Goal: Information Seeking & Learning: Learn about a topic

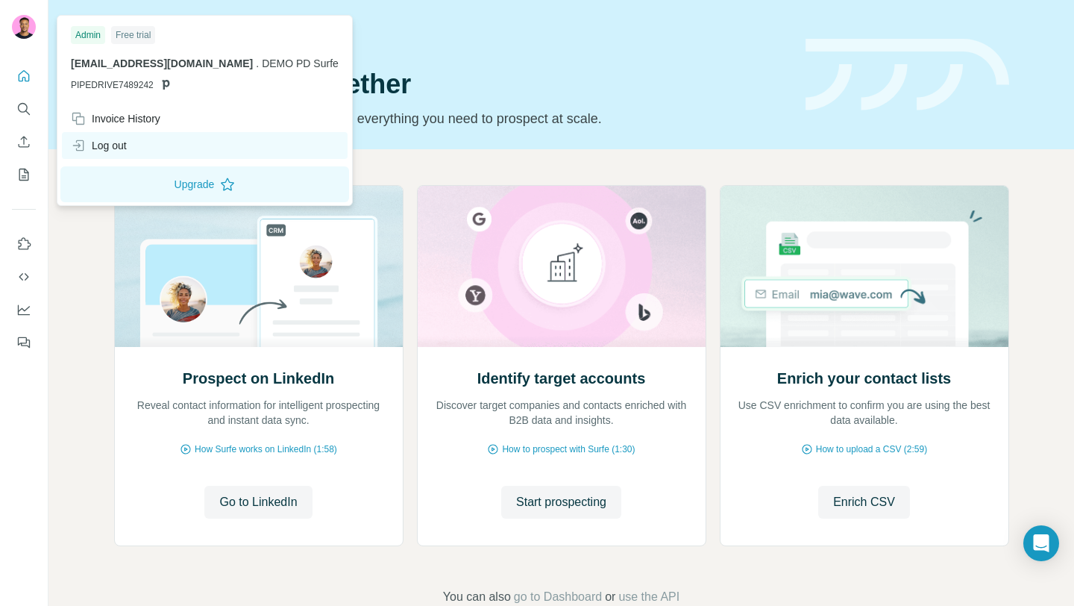
click at [140, 142] on div "Log out" at bounding box center [205, 145] width 286 height 27
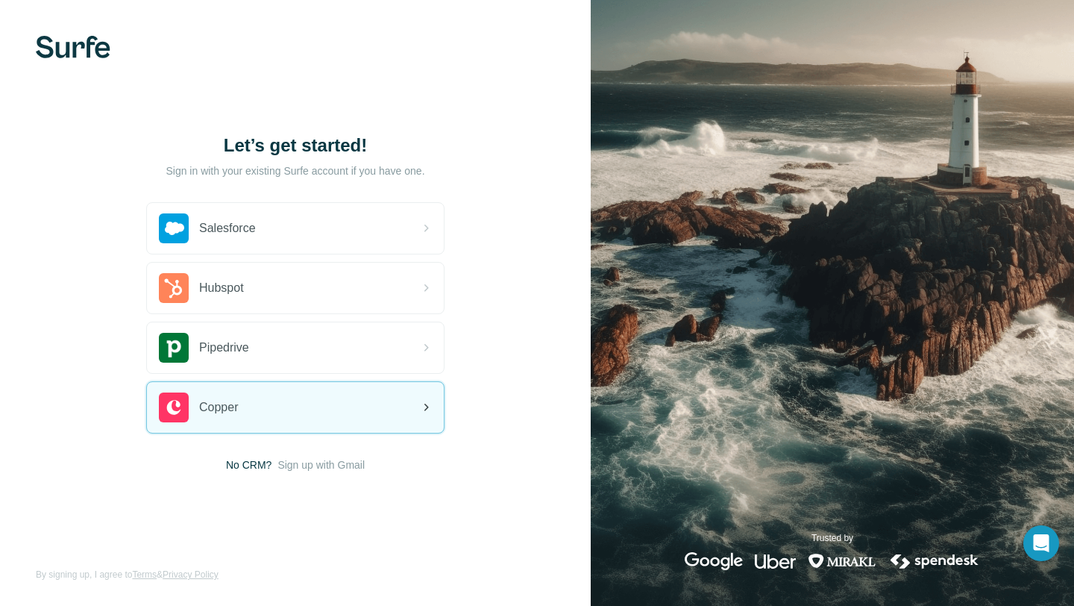
click at [254, 392] on div "Copper" at bounding box center [295, 407] width 297 height 51
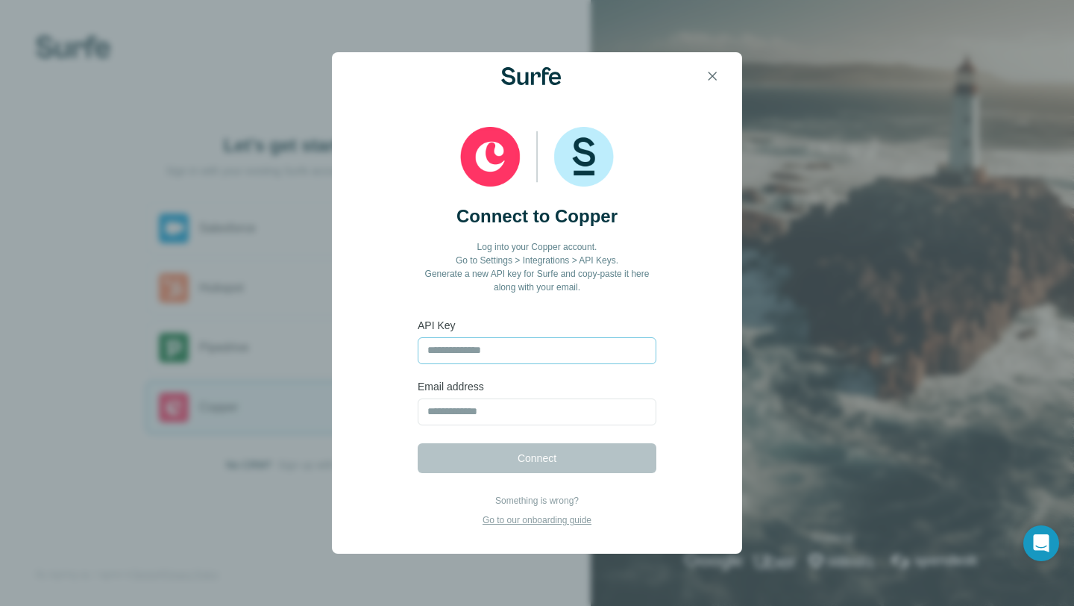
click at [486, 358] on input "text" at bounding box center [537, 350] width 239 height 27
paste input "**********"
type input "**********"
click at [489, 416] on input "email" at bounding box center [537, 411] width 239 height 27
paste input "**********"
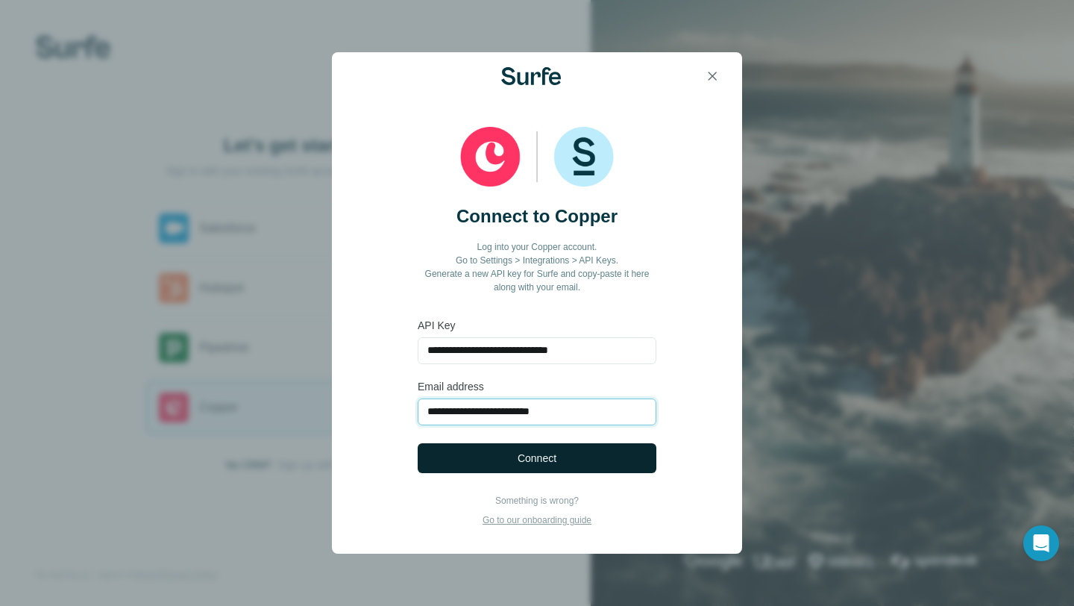
type input "**********"
click at [479, 455] on button "Connect" at bounding box center [537, 458] width 239 height 30
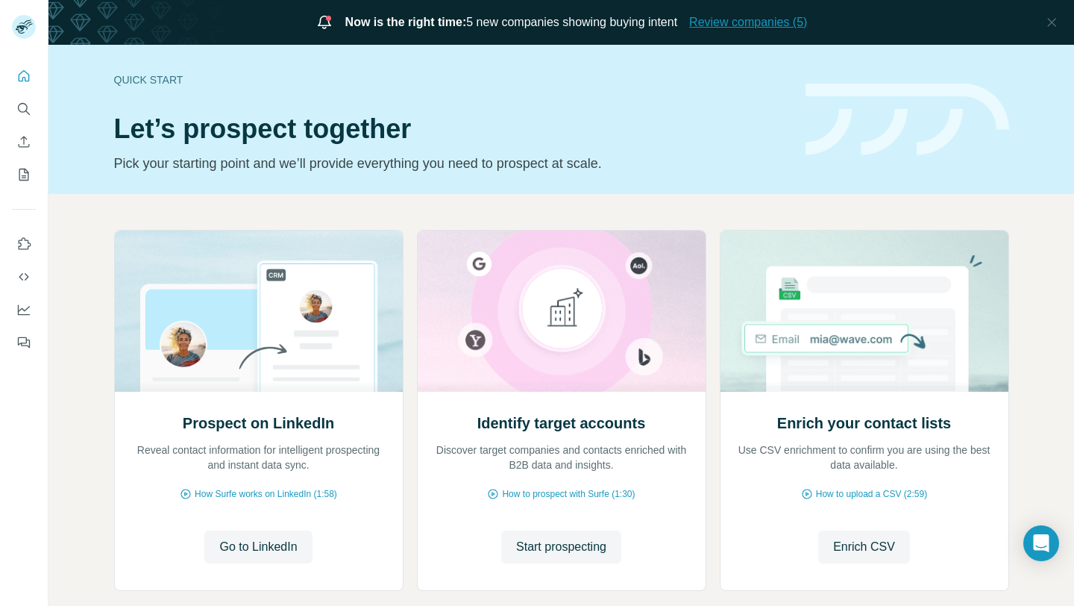
click at [736, 24] on span "Review companies (5)" at bounding box center [748, 22] width 118 height 18
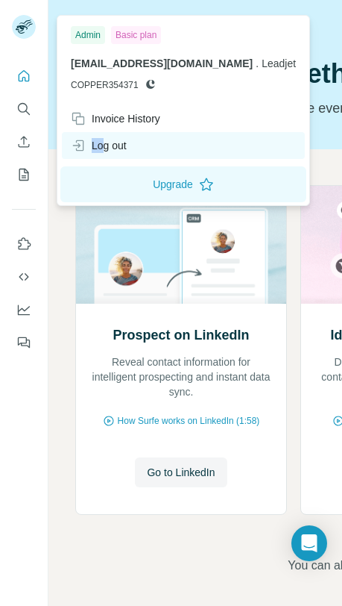
drag, startPoint x: 99, startPoint y: 128, endPoint x: 101, endPoint y: 140, distance: 12.9
click at [101, 140] on div "Invoice History Log out" at bounding box center [183, 132] width 246 height 54
click at [101, 140] on div "Log out" at bounding box center [99, 145] width 56 height 15
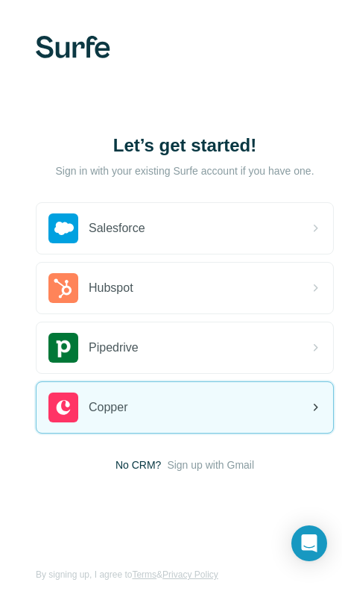
click at [128, 402] on span "Copper" at bounding box center [108, 407] width 39 height 18
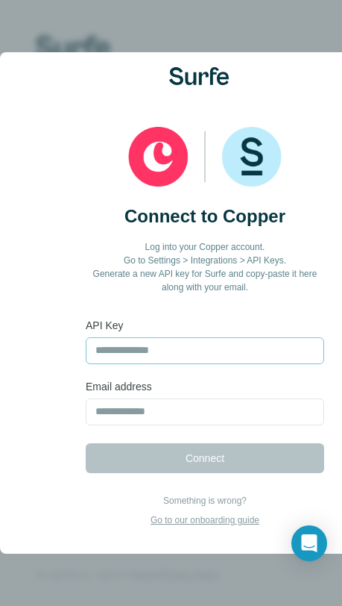
click at [253, 357] on input "text" at bounding box center [205, 350] width 239 height 27
type input "**********"
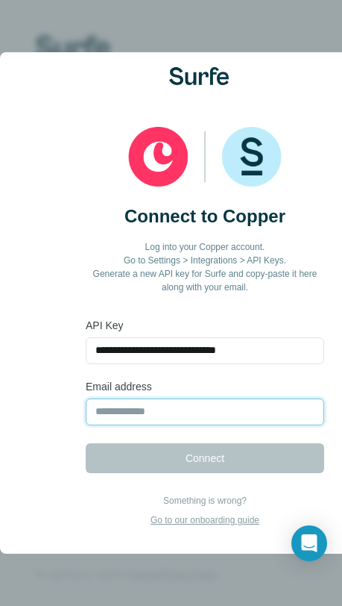
click at [186, 409] on input "email" at bounding box center [205, 411] width 239 height 27
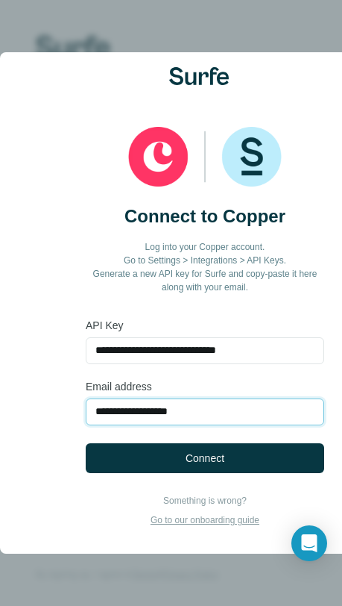
click at [156, 417] on input "**********" at bounding box center [205, 411] width 239 height 27
type input "**********"
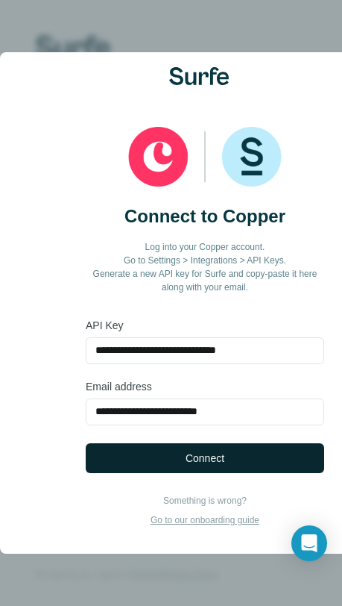
click at [176, 464] on button "Connect" at bounding box center [205, 458] width 239 height 30
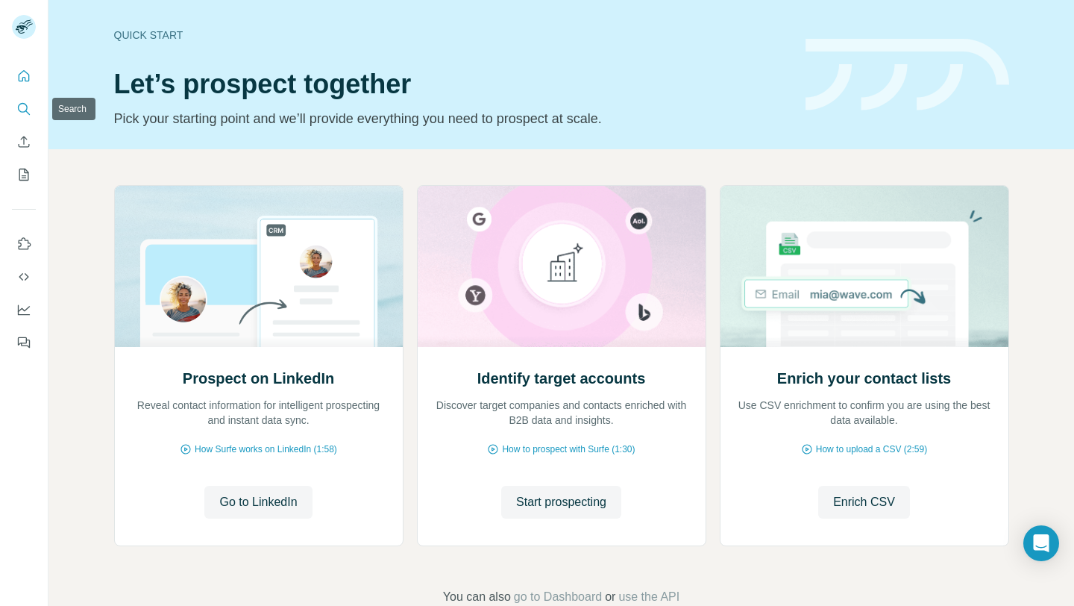
click at [21, 110] on icon "Search" at bounding box center [23, 108] width 15 height 15
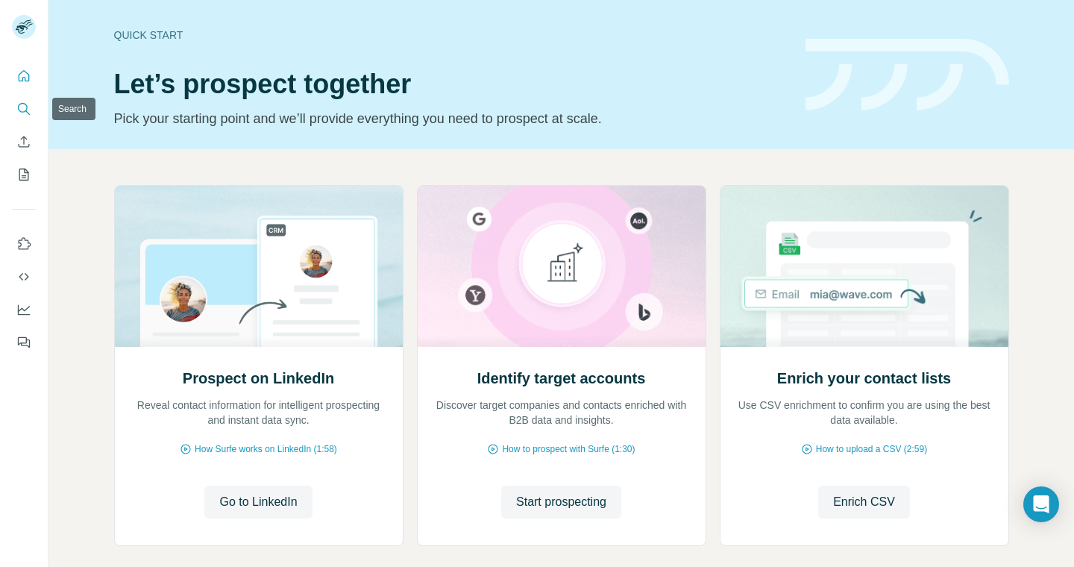
click at [31, 107] on icon "Search" at bounding box center [23, 108] width 15 height 15
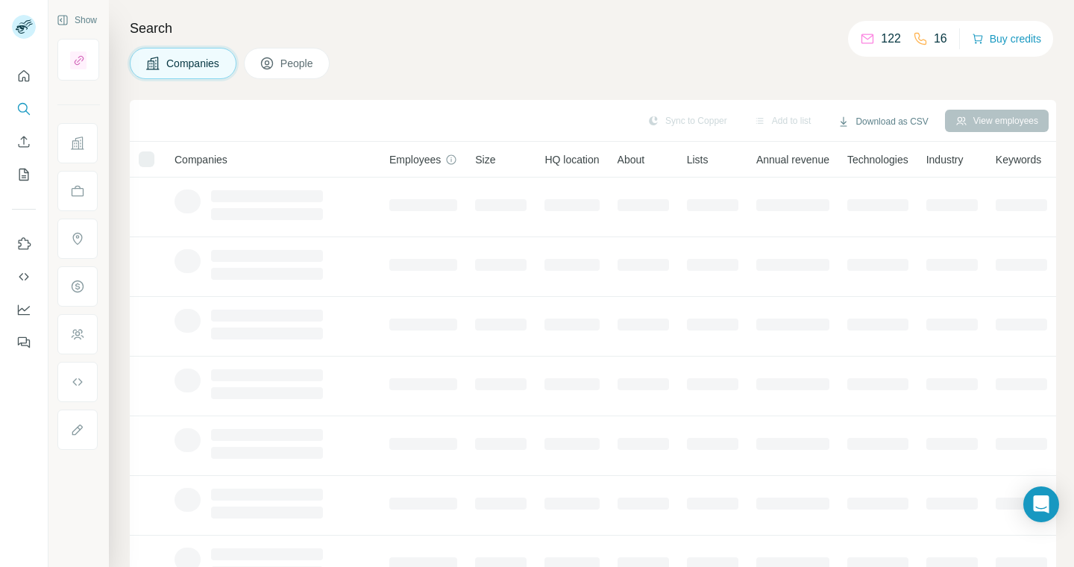
click at [19, 124] on nav at bounding box center [24, 125] width 24 height 125
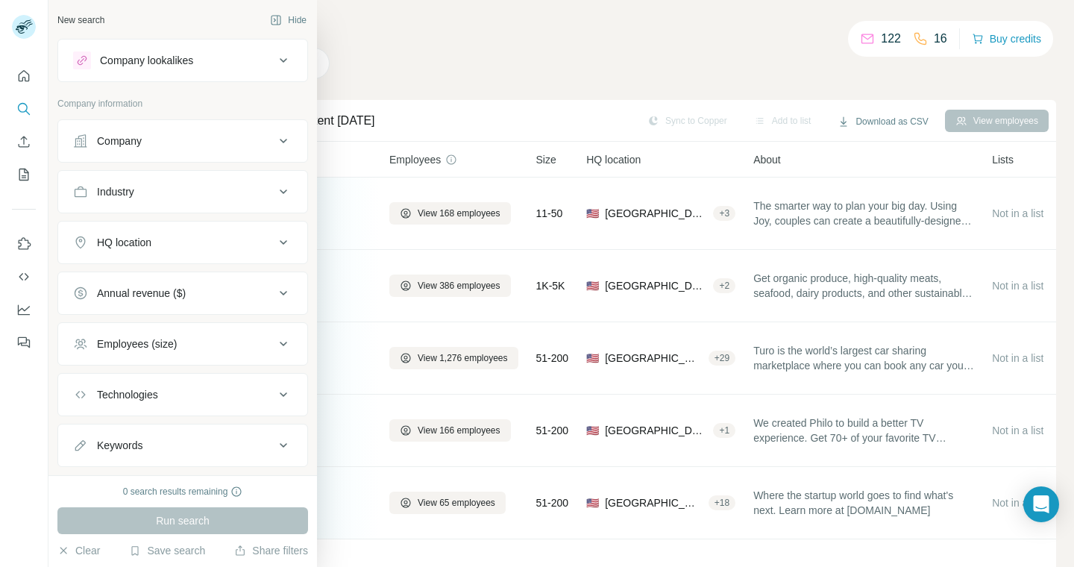
click at [141, 139] on div "Company" at bounding box center [119, 141] width 45 height 15
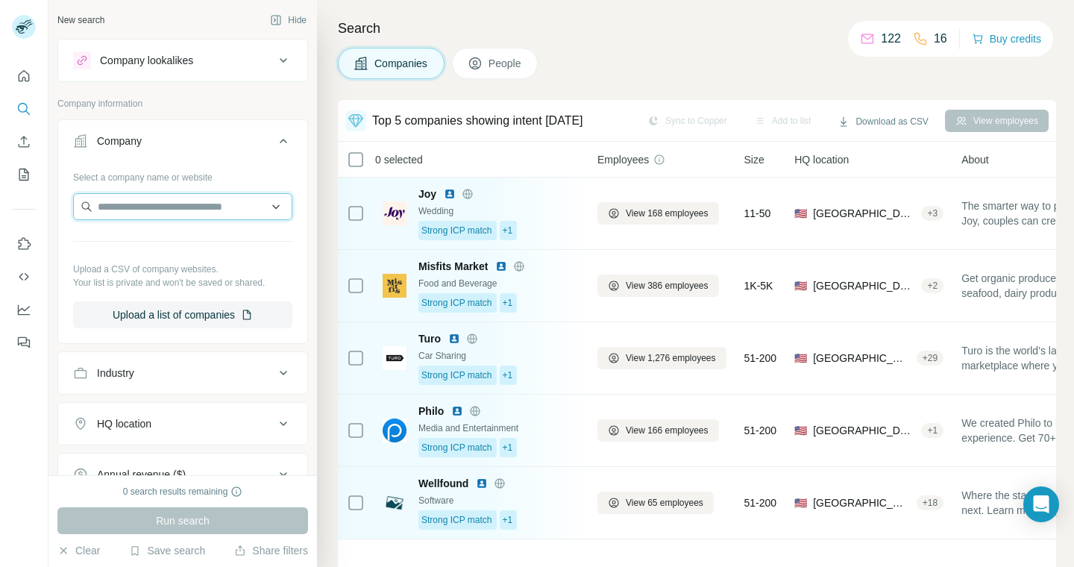
click at [189, 206] on input "text" at bounding box center [182, 206] width 219 height 27
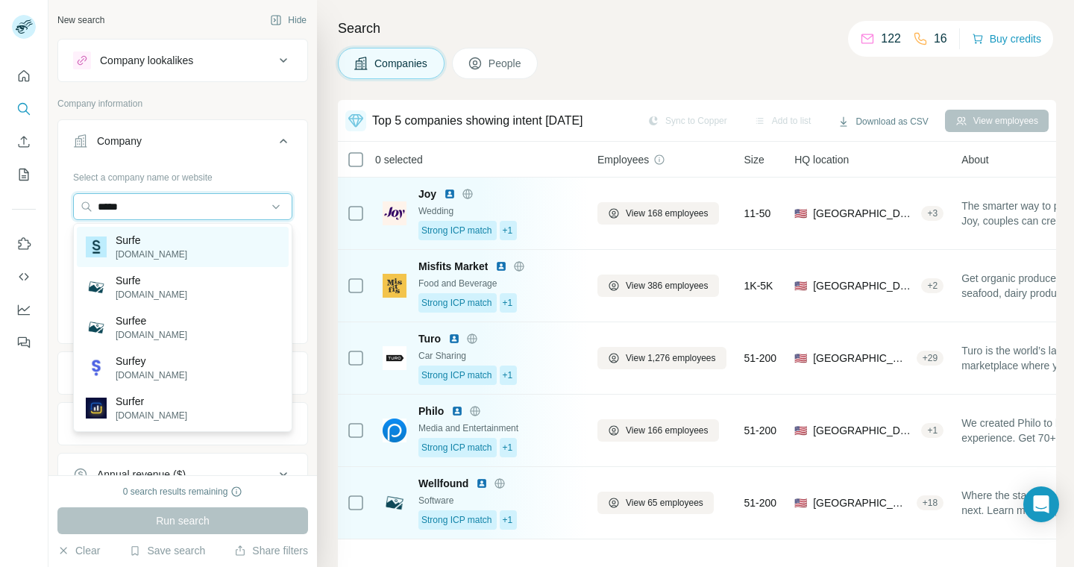
type input "*****"
click at [131, 242] on p "Surfe" at bounding box center [152, 240] width 72 height 15
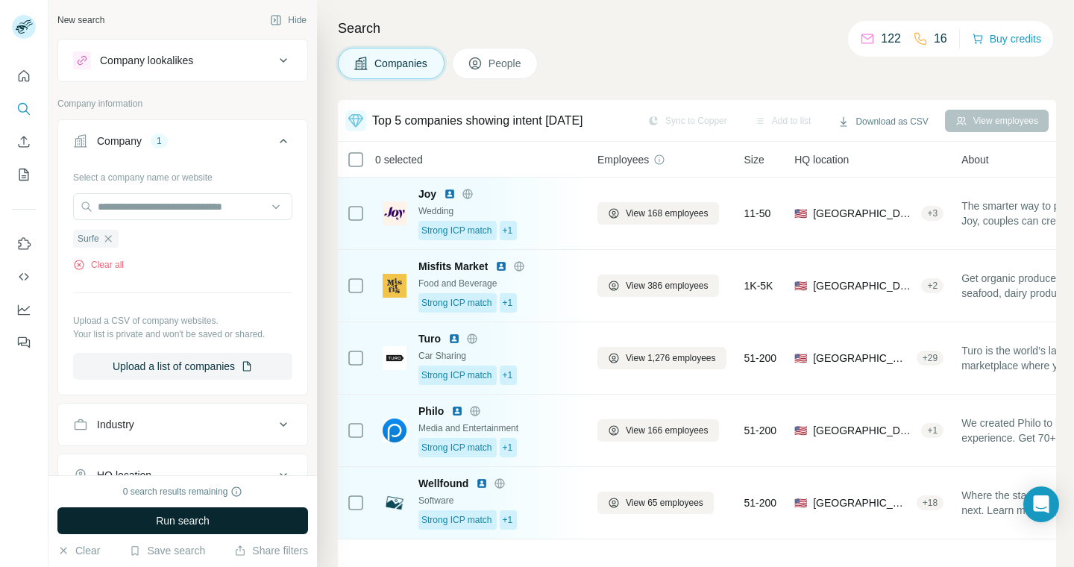
click at [164, 521] on span "Run search" at bounding box center [183, 520] width 54 height 15
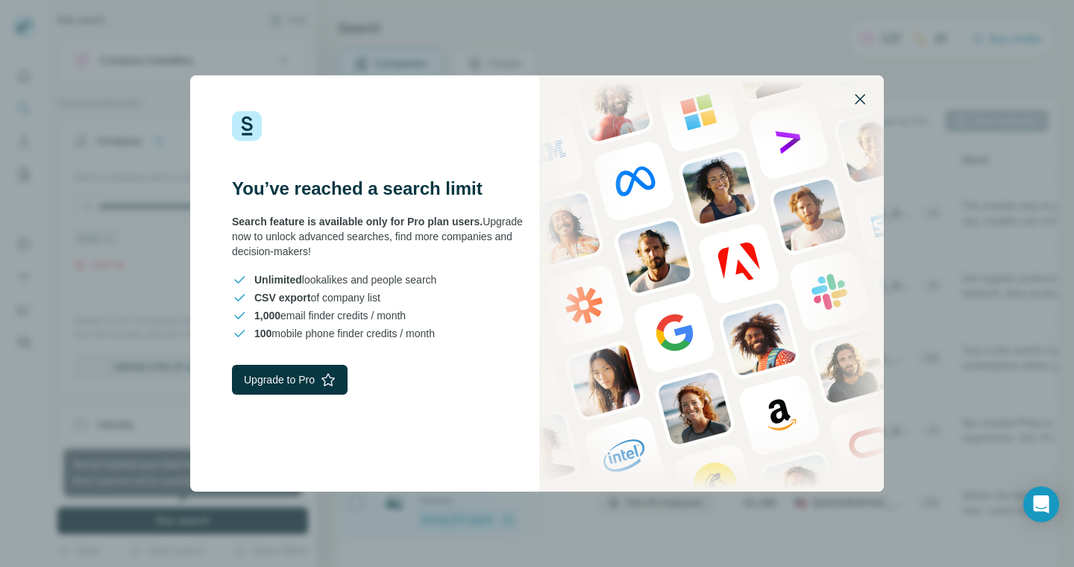
click at [860, 98] on icon "button" at bounding box center [860, 99] width 10 height 10
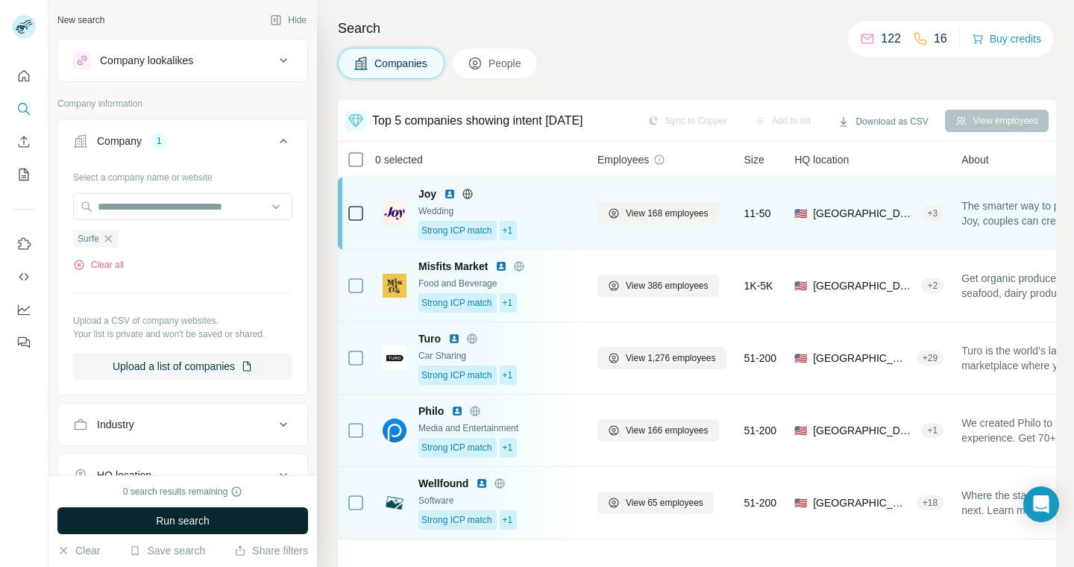
click at [548, 219] on div "Joy Wedding Strong ICP match +1" at bounding box center [499, 214] width 161 height 54
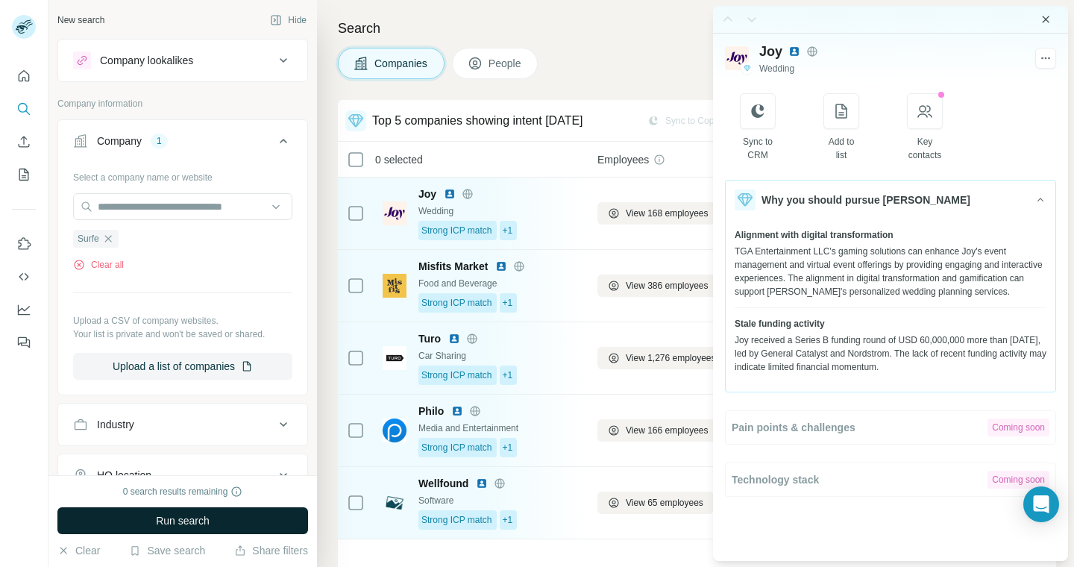
click at [1048, 17] on icon "Close side panel" at bounding box center [1046, 19] width 12 height 12
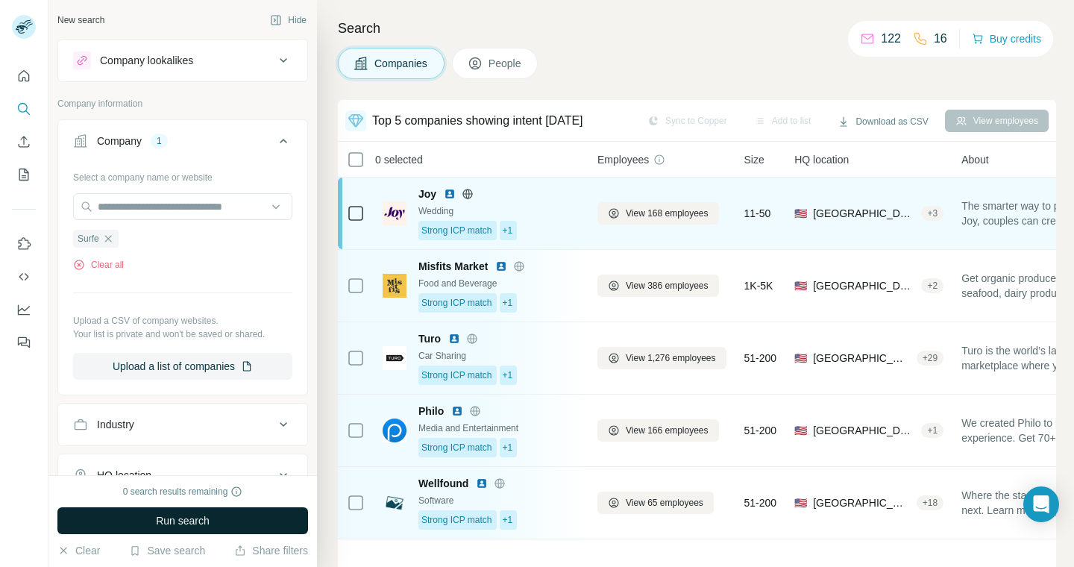
click at [540, 222] on div "Strong ICP match +1" at bounding box center [499, 230] width 161 height 19
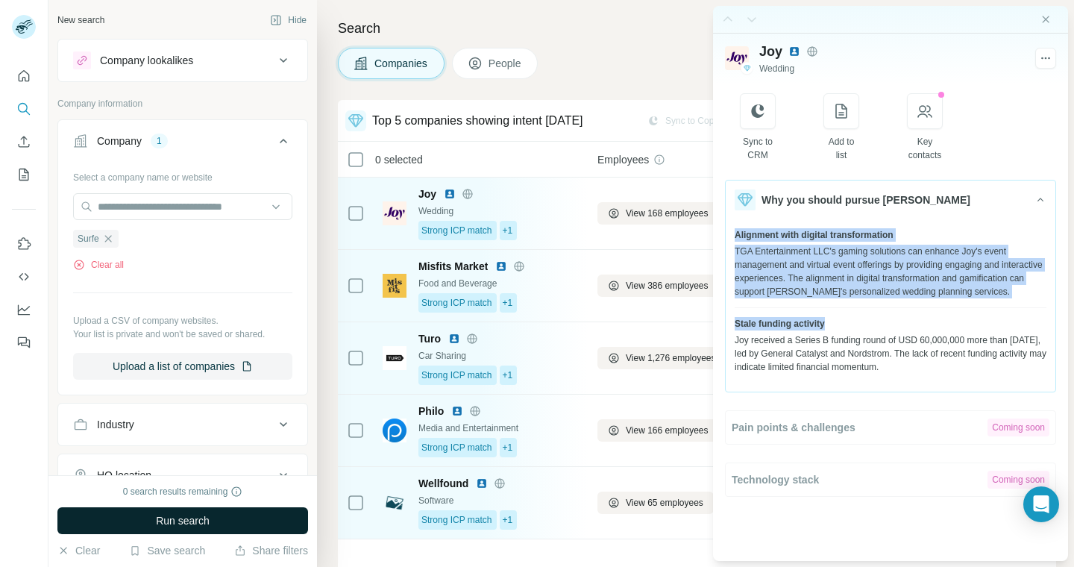
drag, startPoint x: 736, startPoint y: 234, endPoint x: 949, endPoint y: 324, distance: 231.0
click at [957, 324] on div "Alignment with digital transformation TGA Entertainment LLC's gaming solutions …" at bounding box center [891, 300] width 330 height 163
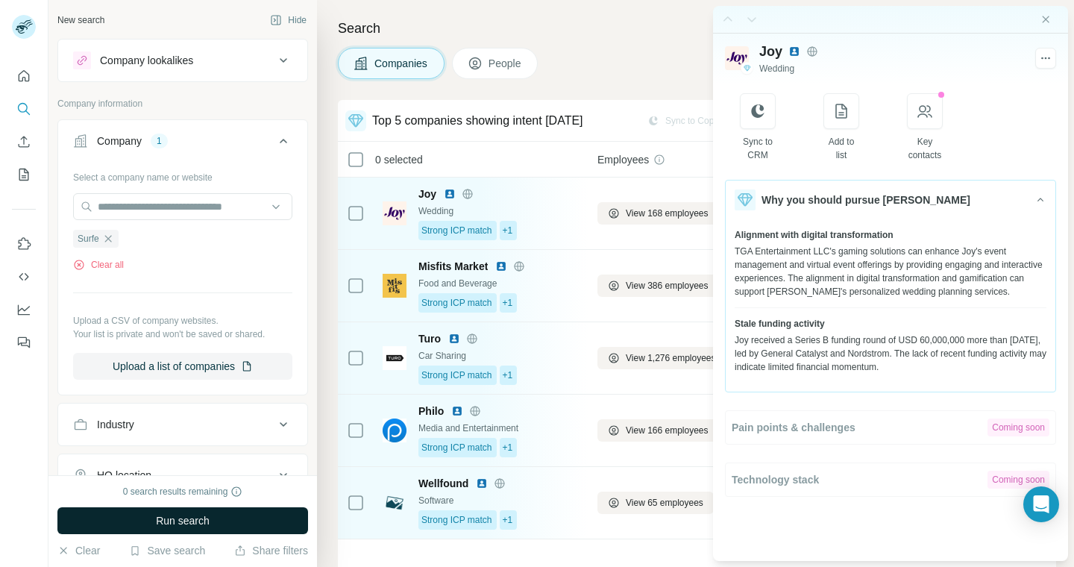
click at [907, 327] on div "Stale funding activity" at bounding box center [891, 323] width 312 height 13
click at [1045, 21] on icon "Close side panel" at bounding box center [1046, 19] width 12 height 12
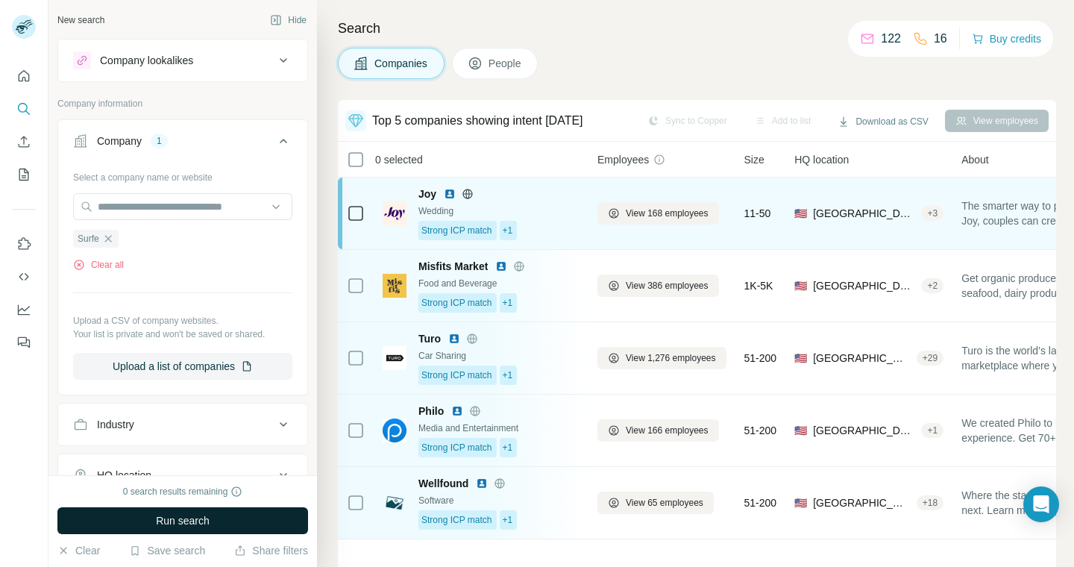
click at [589, 214] on td "View 168 employees" at bounding box center [662, 214] width 147 height 72
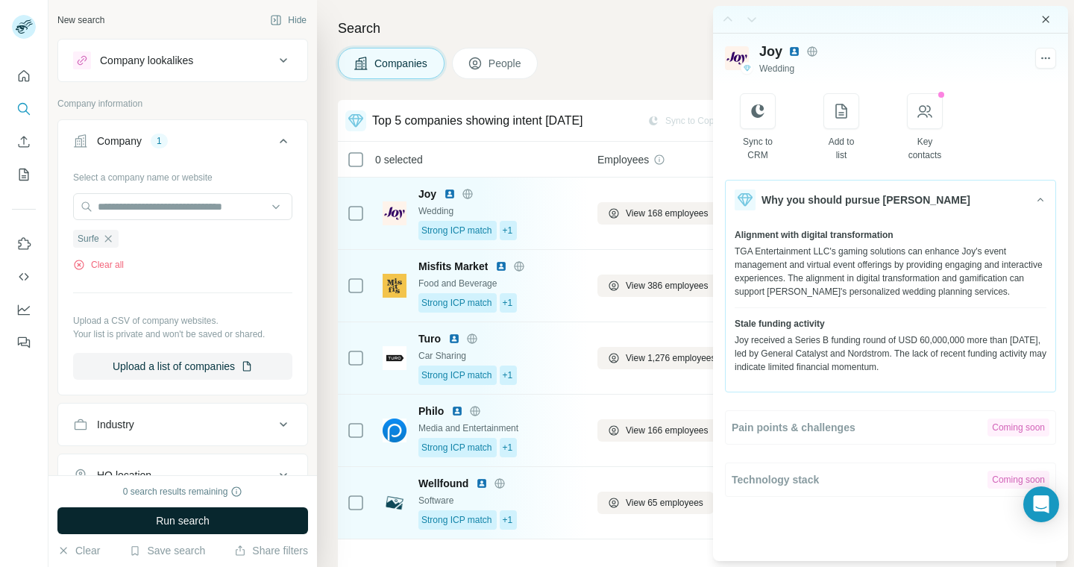
click at [1043, 21] on icon "Close side panel" at bounding box center [1046, 19] width 12 height 12
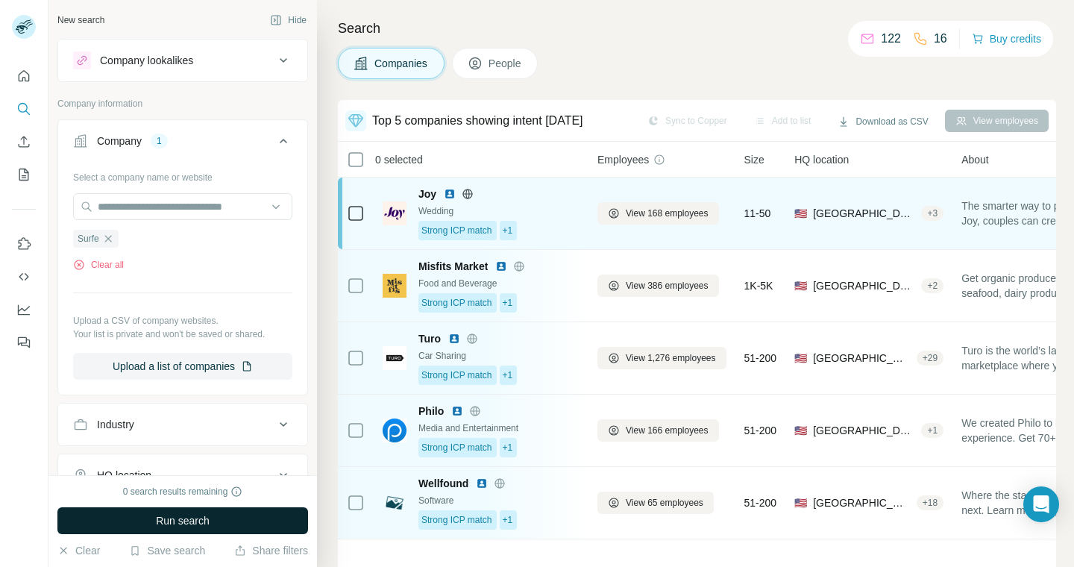
click at [837, 216] on span "[GEOGRAPHIC_DATA], [US_STATE]" at bounding box center [864, 213] width 102 height 15
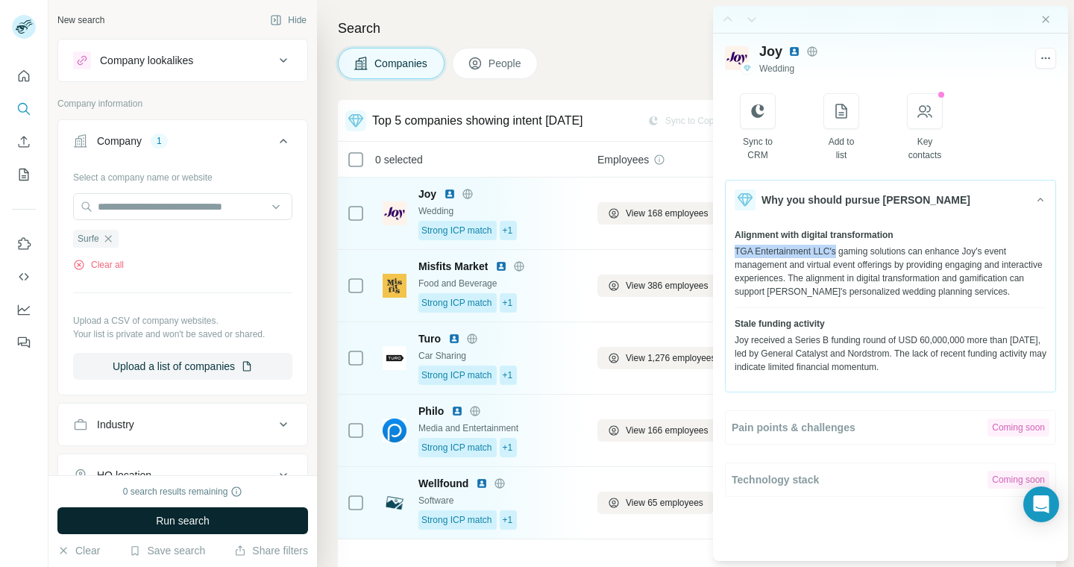
drag, startPoint x: 736, startPoint y: 251, endPoint x: 841, endPoint y: 254, distance: 105.2
click at [841, 254] on div "TGA Entertainment LLC's gaming solutions can enhance Joy's event management and…" at bounding box center [891, 272] width 312 height 54
click at [743, 245] on div "TGA Entertainment LLC's gaming solutions can enhance Joy's event management and…" at bounding box center [891, 272] width 312 height 54
drag, startPoint x: 735, startPoint y: 249, endPoint x: 838, endPoint y: 256, distance: 103.2
click at [838, 256] on div "TGA Entertainment LLC's gaming solutions can enhance Joy's event management and…" at bounding box center [891, 272] width 312 height 54
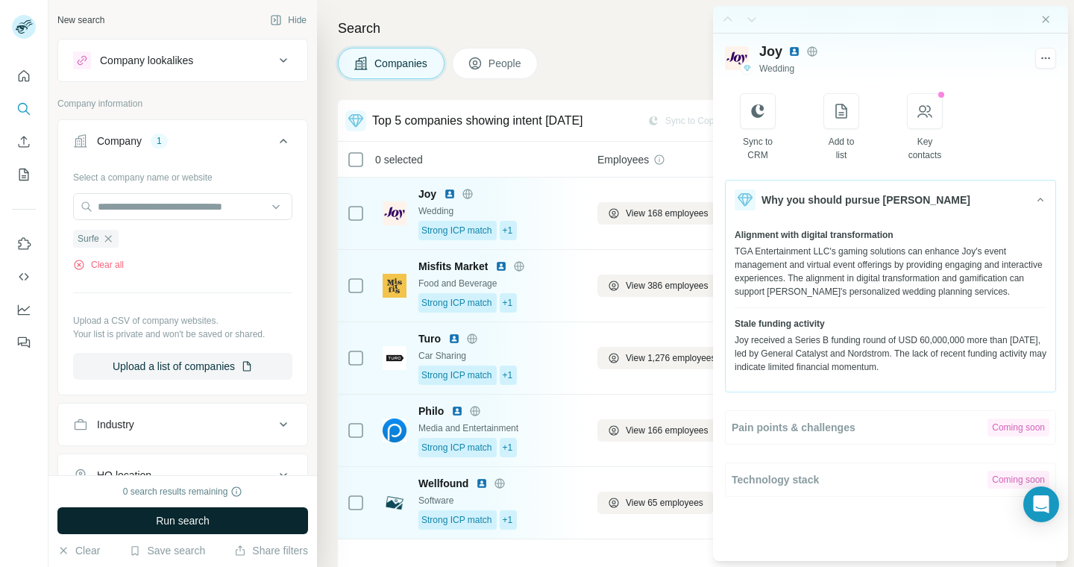
click at [794, 265] on div "TGA Entertainment LLC's gaming solutions can enhance Joy's event management and…" at bounding box center [891, 272] width 312 height 54
drag, startPoint x: 736, startPoint y: 250, endPoint x: 836, endPoint y: 250, distance: 100.0
click at [836, 250] on div "TGA Entertainment LLC's gaming solutions can enhance Joy's event management and…" at bounding box center [891, 272] width 312 height 54
click at [930, 112] on icon "button" at bounding box center [925, 111] width 18 height 18
click at [1044, 23] on icon "Close side panel" at bounding box center [1046, 19] width 12 height 12
